Goal: Transaction & Acquisition: Purchase product/service

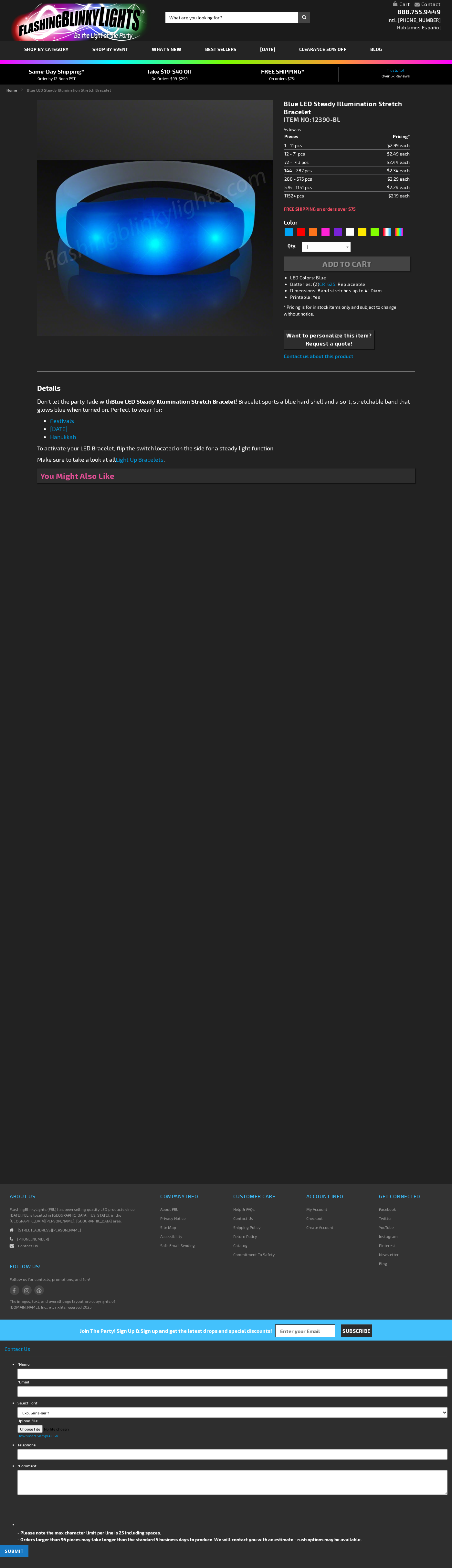
type input "5629"
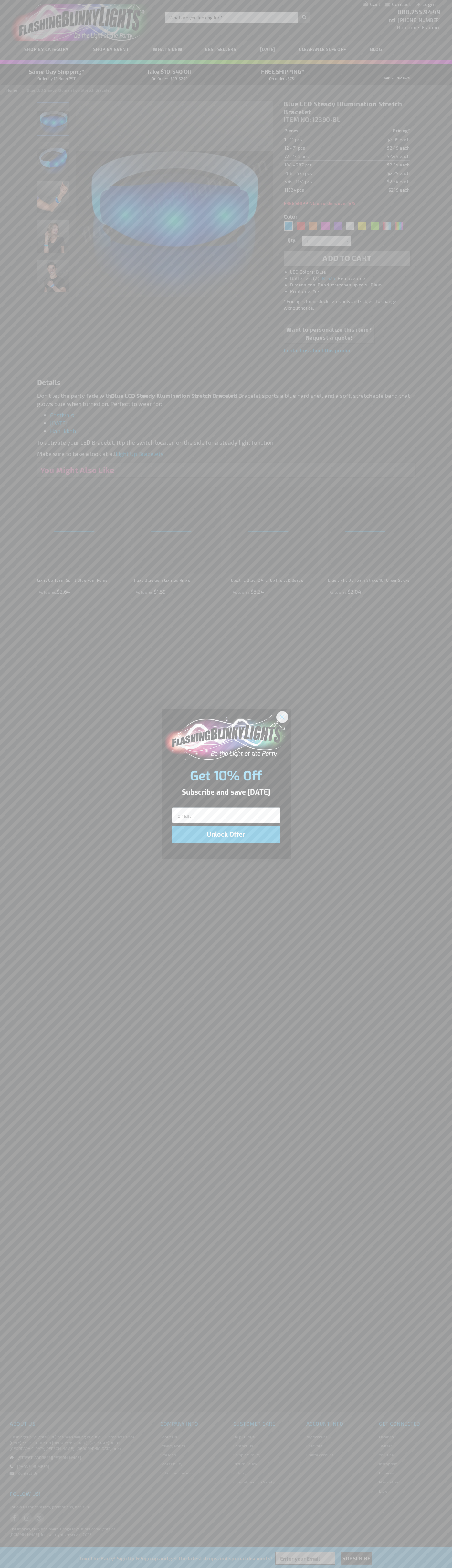
click at [282, 716] on icon "Close dialog" at bounding box center [281, 716] width 4 height 4
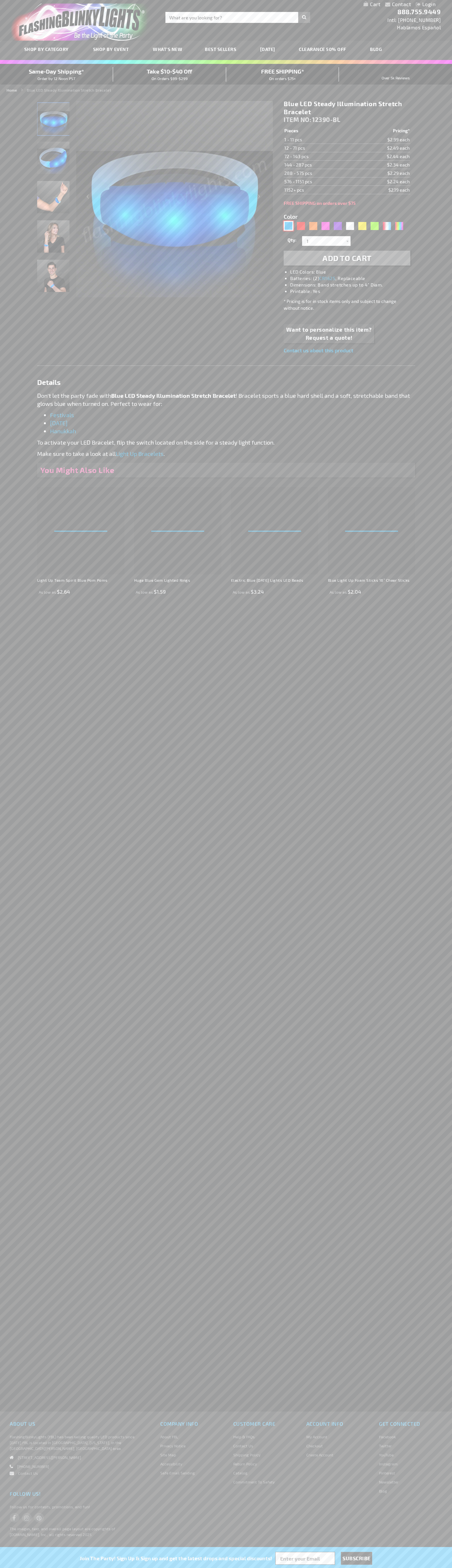
click at [288, 226] on div "Blue" at bounding box center [288, 226] width 10 height 10
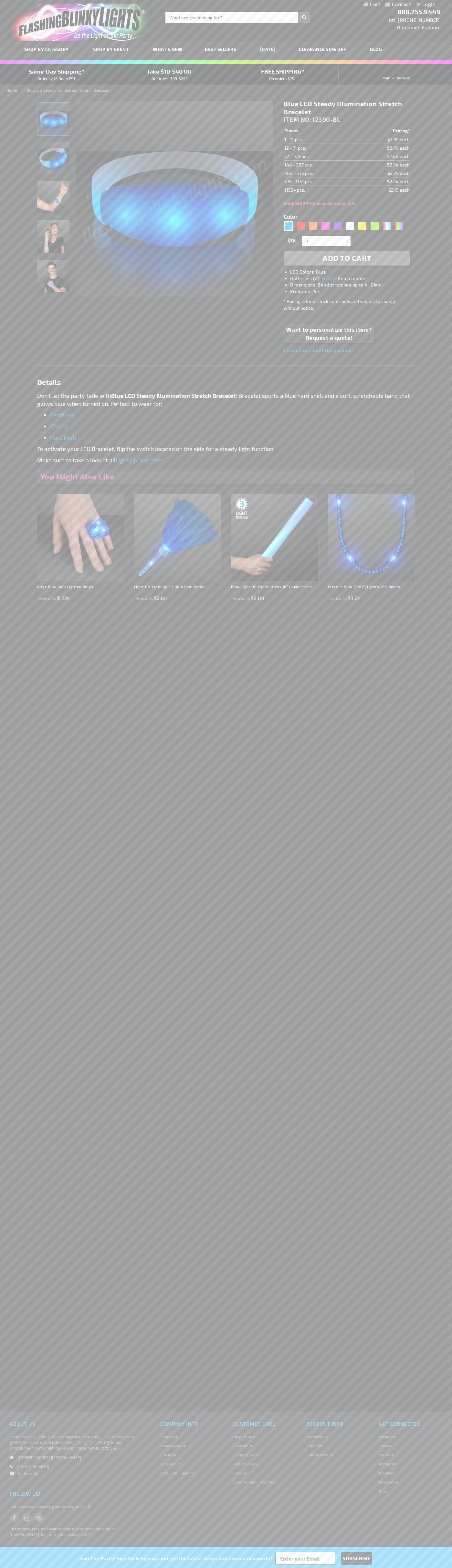
click at [347, 258] on span "Add to Cart" at bounding box center [347, 257] width 49 height 9
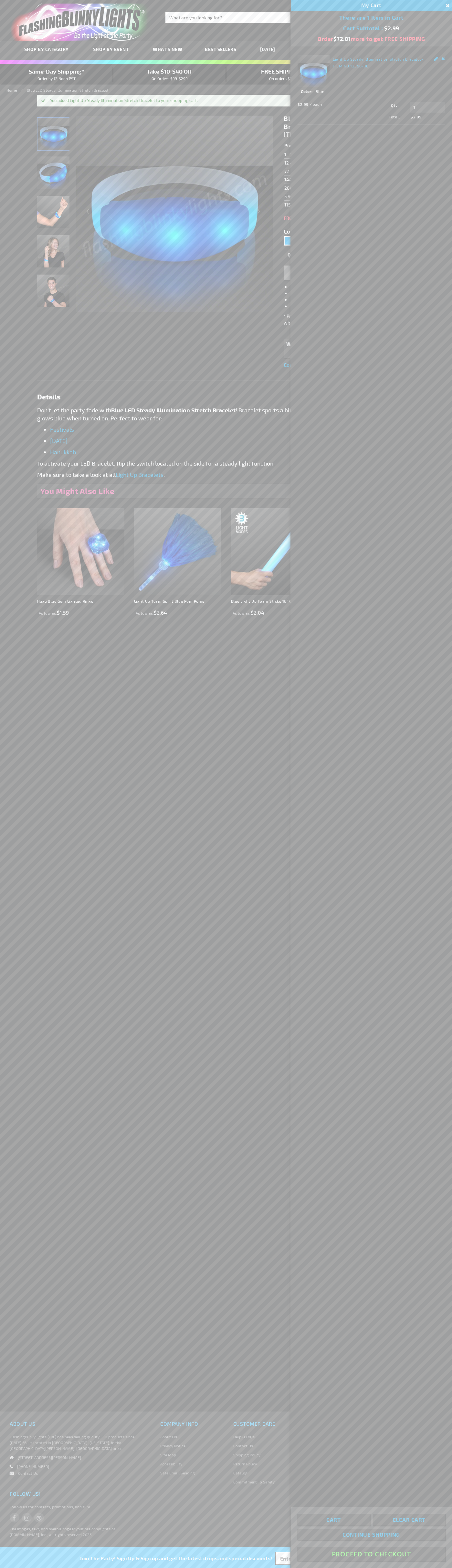
click at [371, 1554] on button "Proceed To Checkout" at bounding box center [371, 1554] width 148 height 15
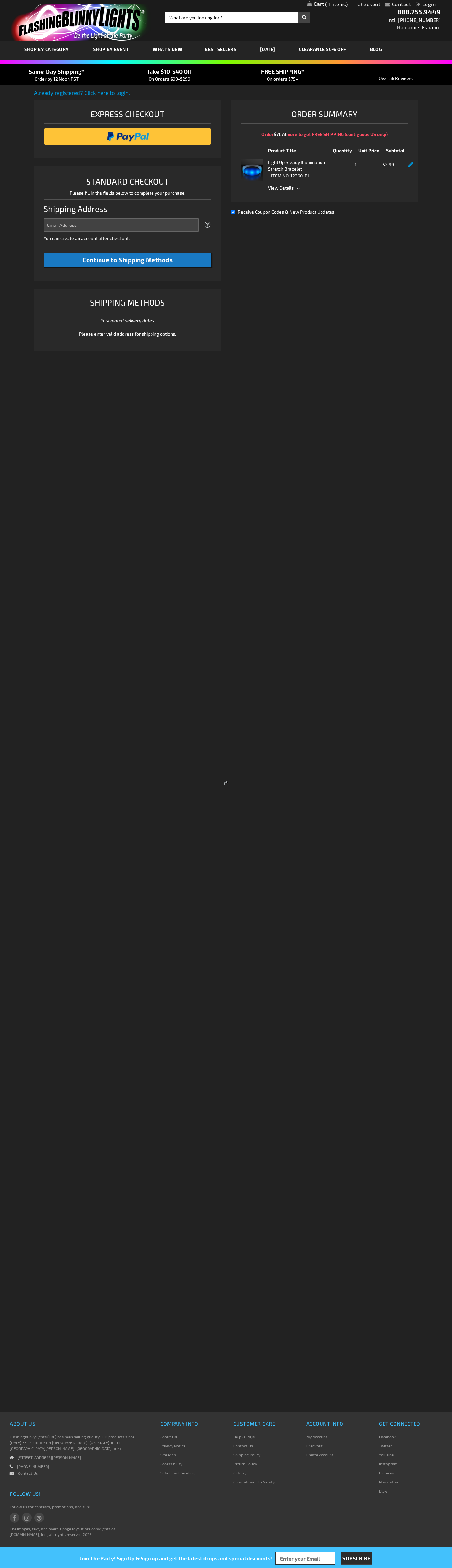
select select "US"
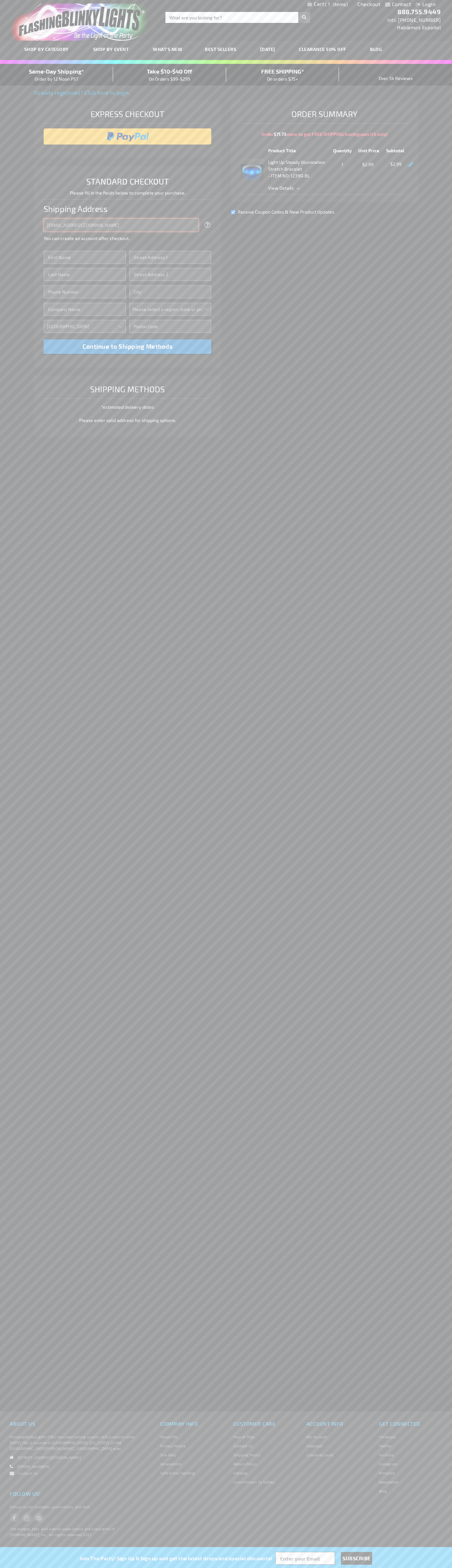
type input "johnsmith005@storebotmail.joonix.net"
type input "John"
type input "76 Ninth Avenue"
type input "First floor"
type input "new york"
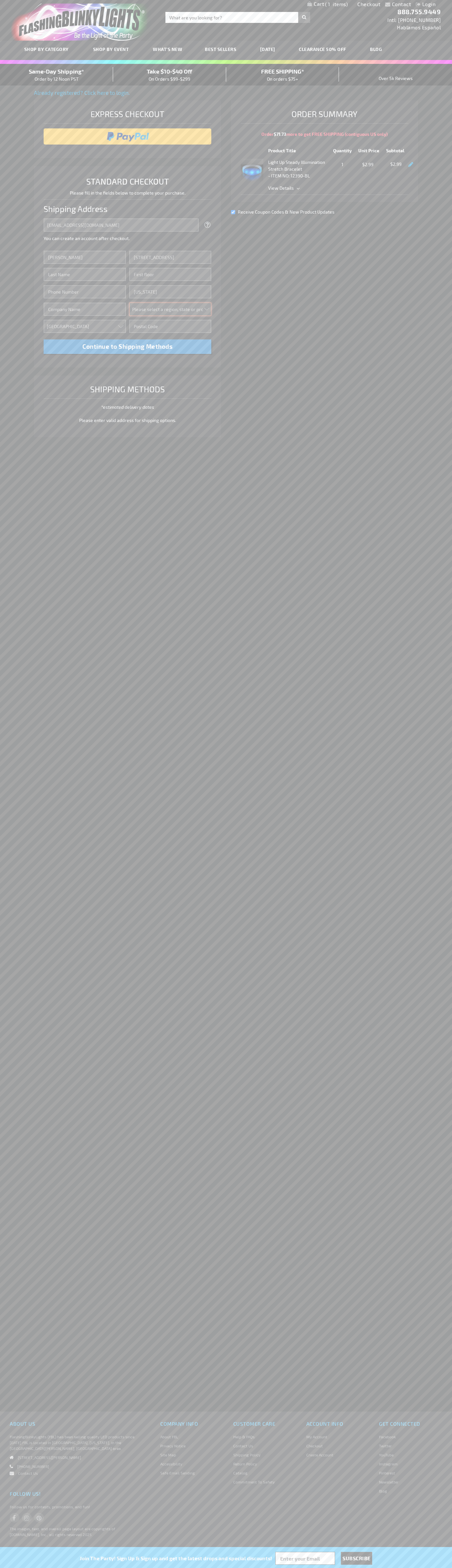
select select "43"
type input "10011"
type input "Smith"
type input "6502530000"
type input "John Smith"
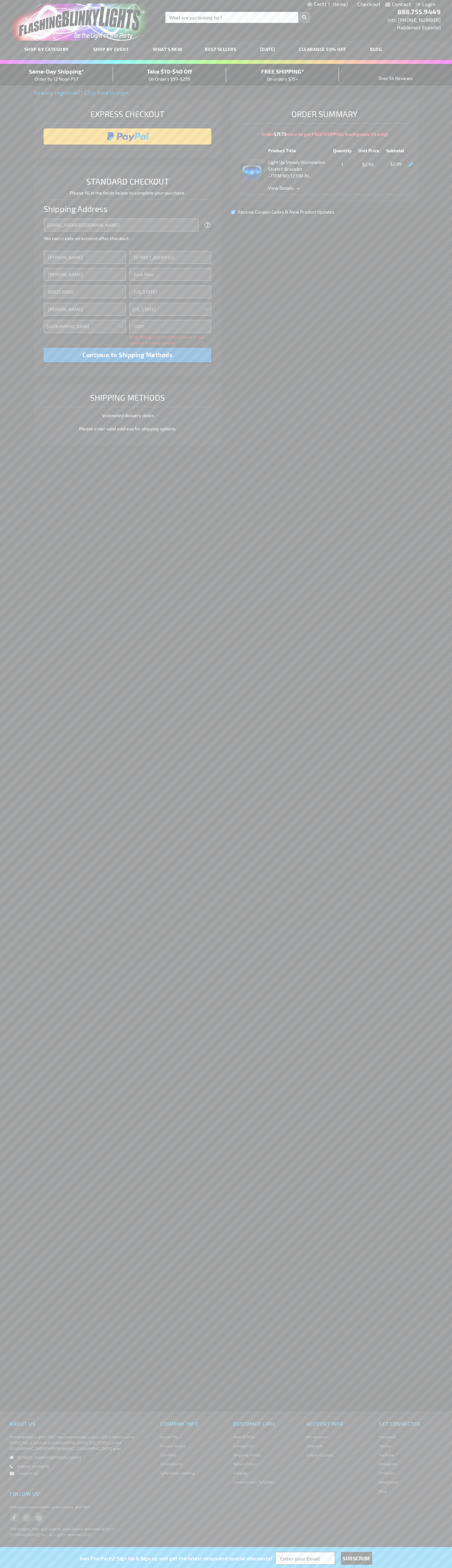
click at [57, 75] on div "Same-Day Shipping* Order by 12 Noon PST" at bounding box center [57, 74] width 113 height 15
click at [127, 136] on input "image" at bounding box center [127, 136] width 161 height 13
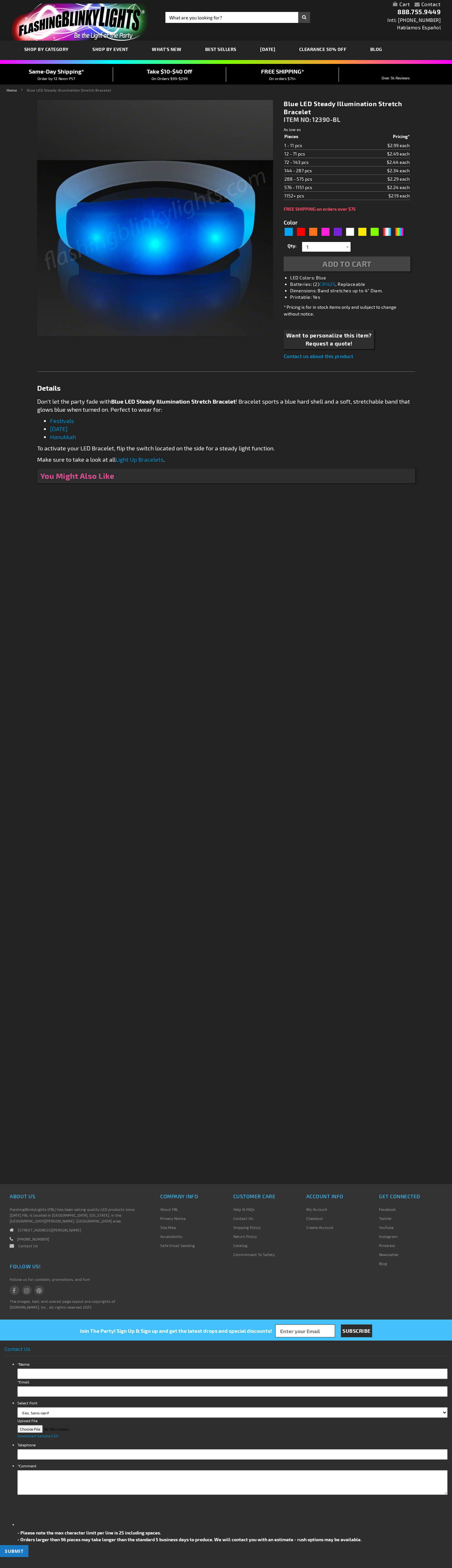
type input "5629"
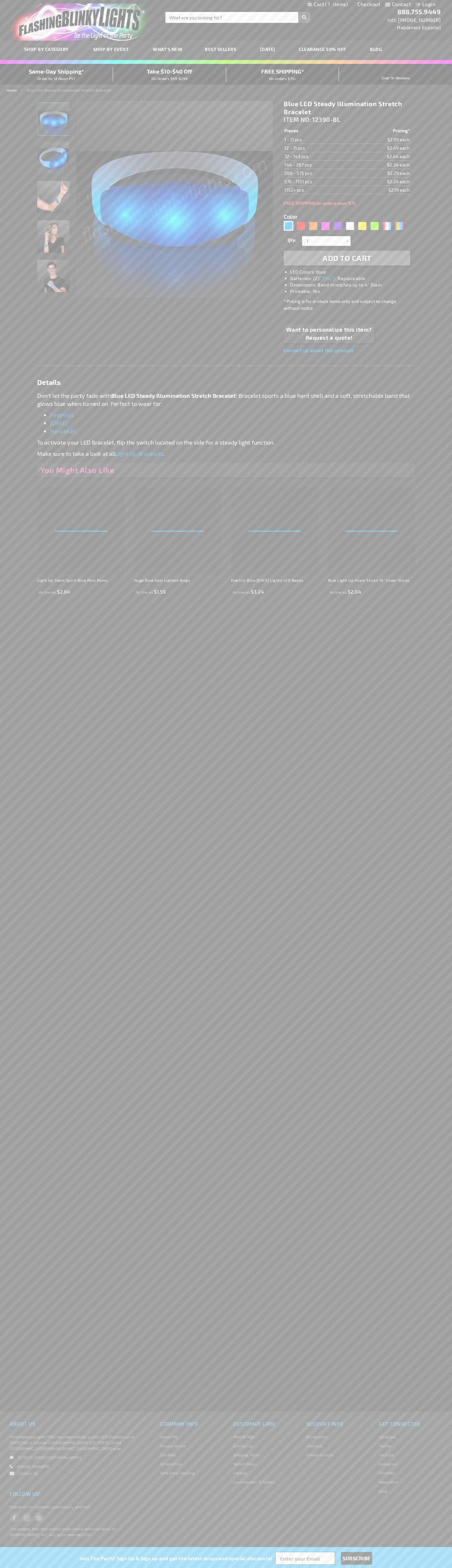
click at [327, 4] on span "1" at bounding box center [336, 4] width 23 height 6
